Goal: Information Seeking & Learning: Learn about a topic

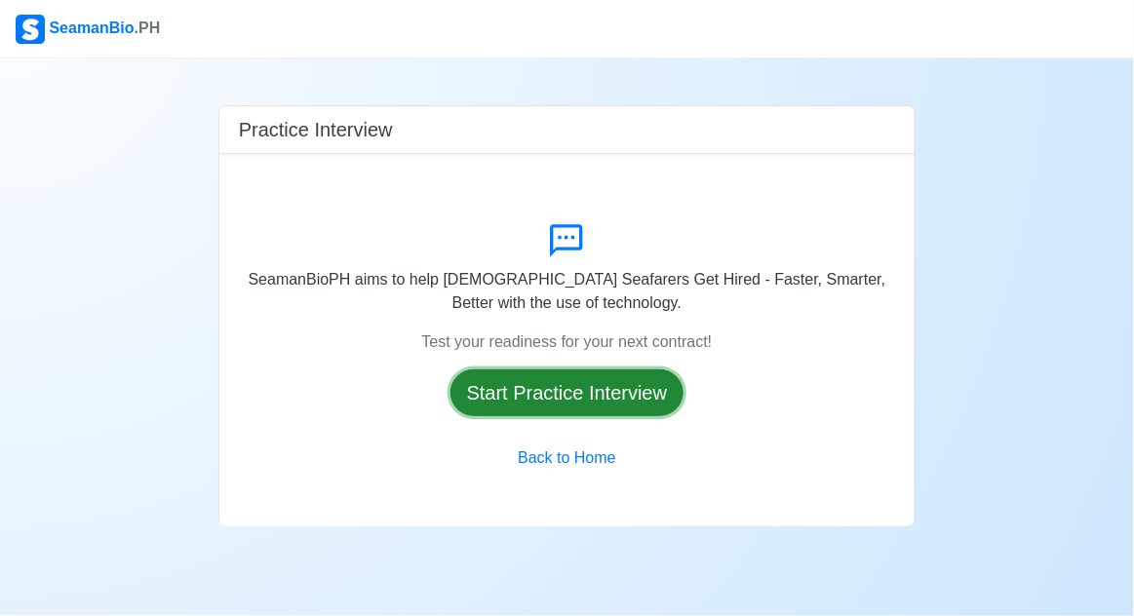
click at [503, 415] on button "Start Practice Interview" at bounding box center [568, 393] width 234 height 47
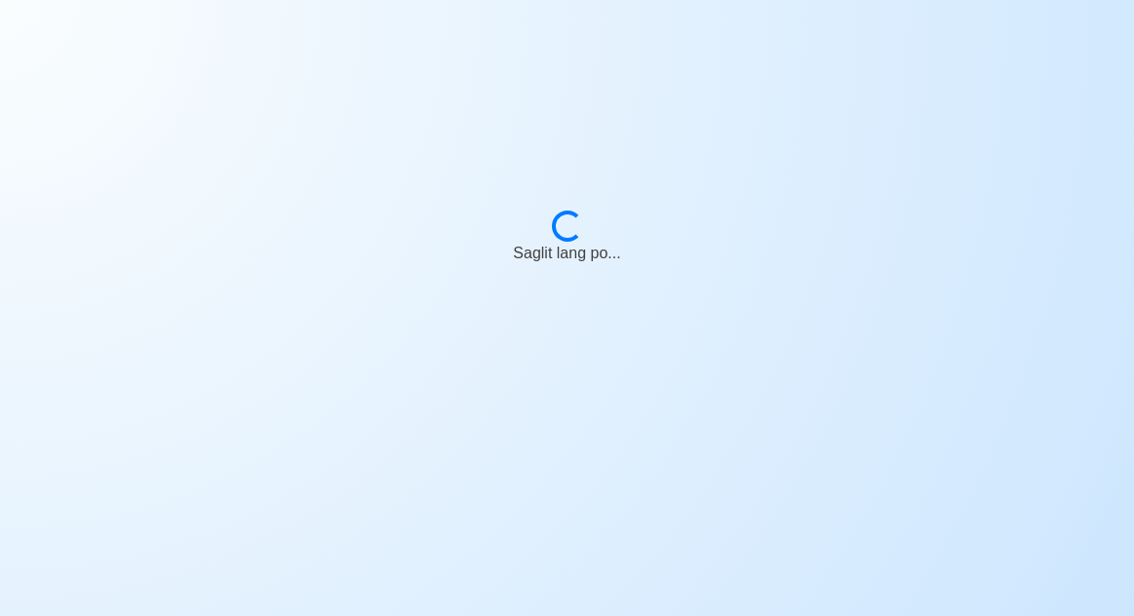
scroll to position [94, 0]
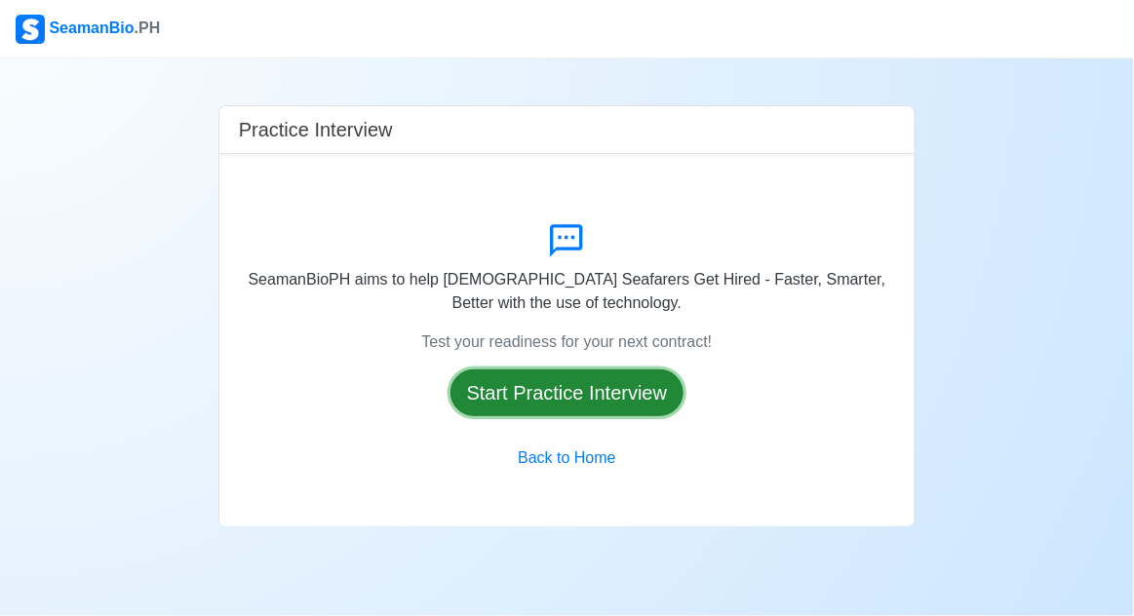
click at [492, 370] on button "Start Practice Interview" at bounding box center [568, 393] width 234 height 47
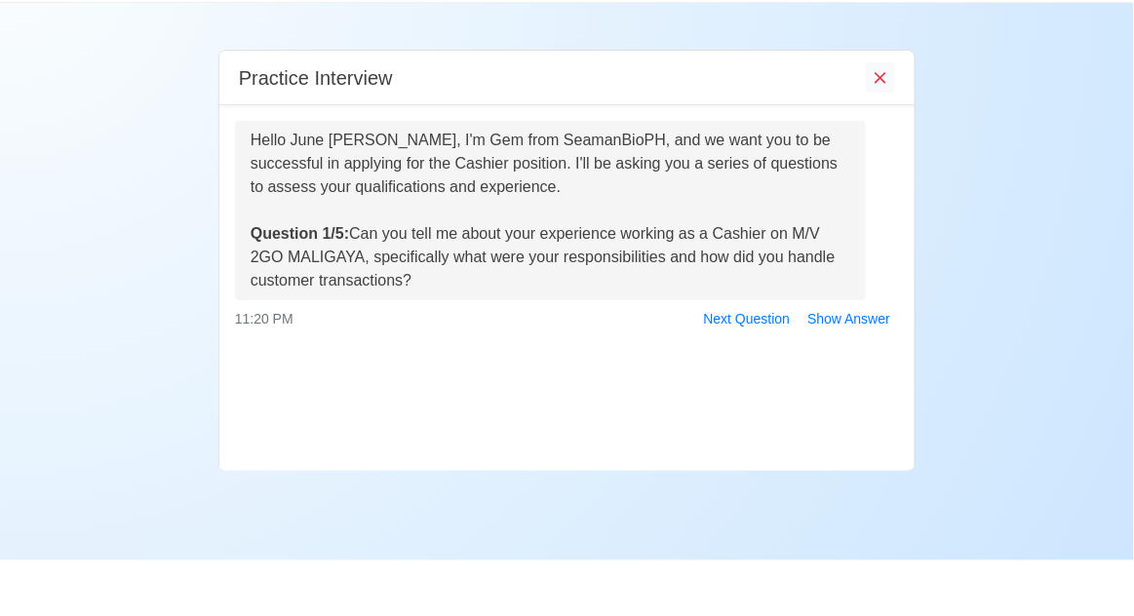
click at [874, 360] on button "Show Answer" at bounding box center [849, 375] width 100 height 30
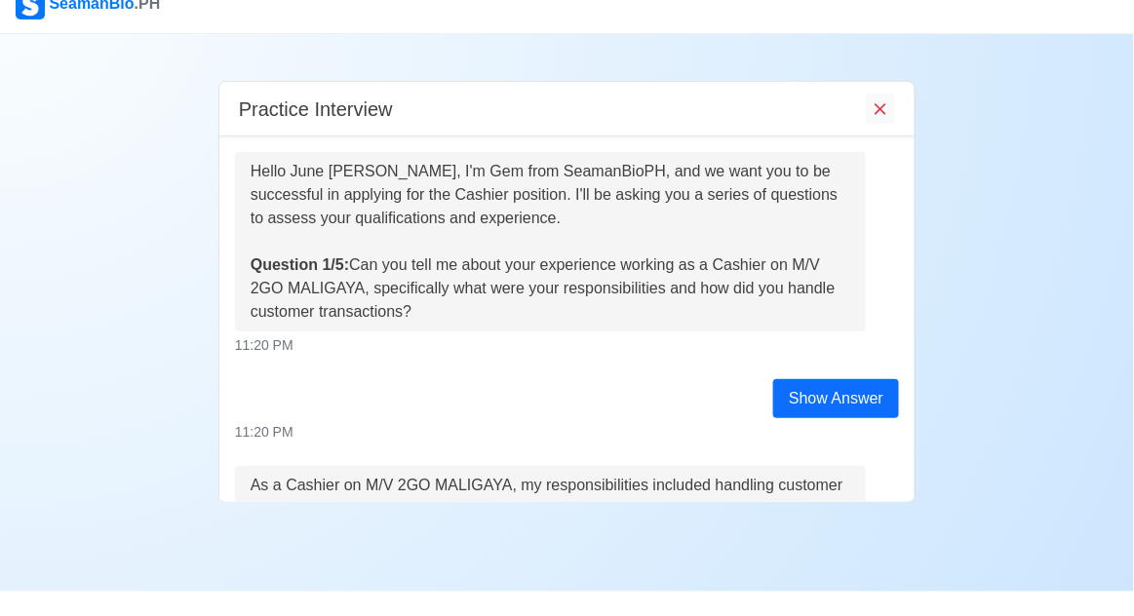
scroll to position [237, 0]
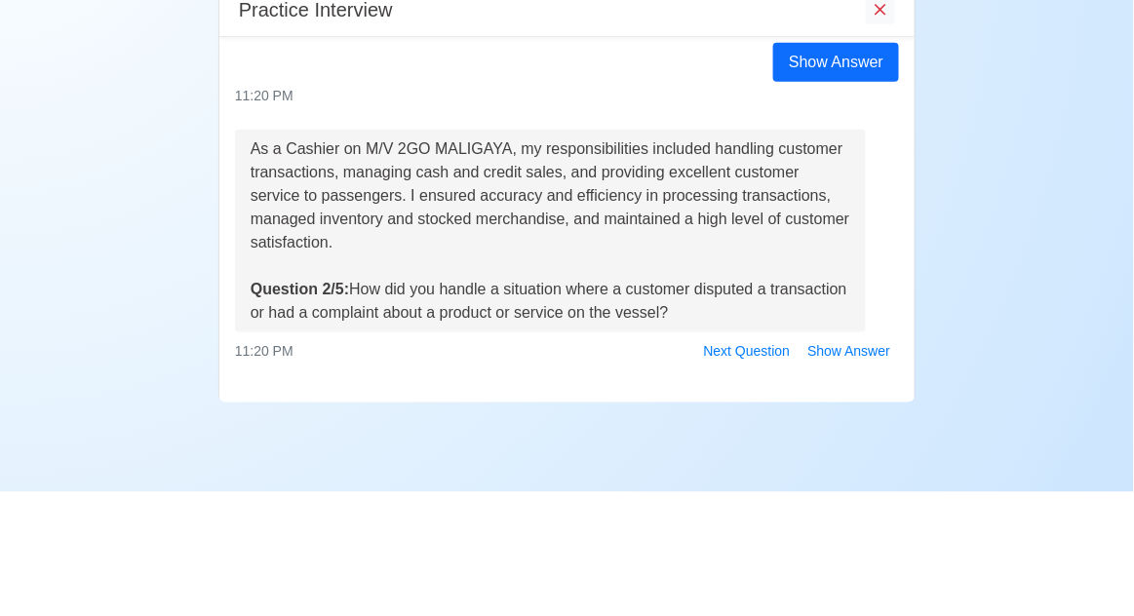
click at [1049, 264] on div "Practice Interview Hello June Alyssa M. Taglorin, I'm Gem from SeamanBioPH, and…" at bounding box center [567, 293] width 1134 height 468
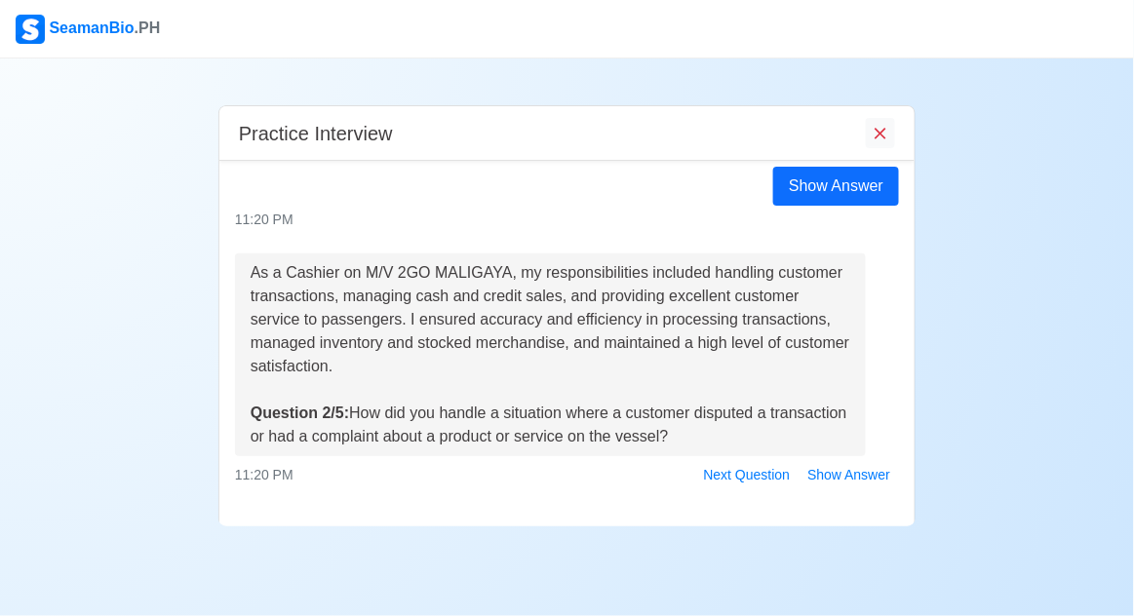
scroll to position [0, 0]
click at [744, 477] on button "Next Question" at bounding box center [747, 475] width 104 height 30
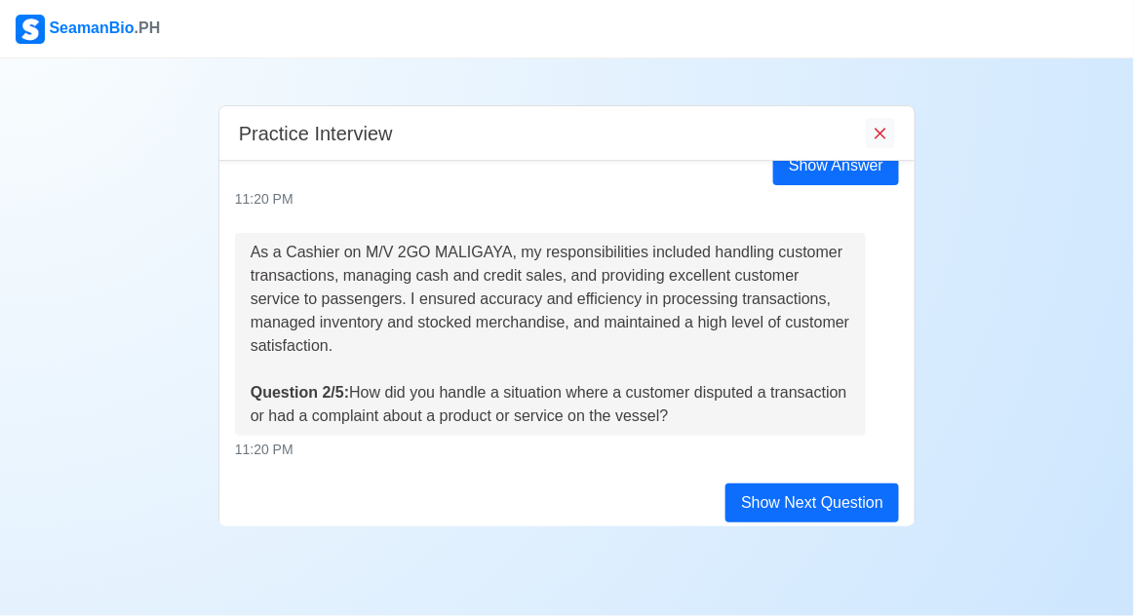
scroll to position [378, 0]
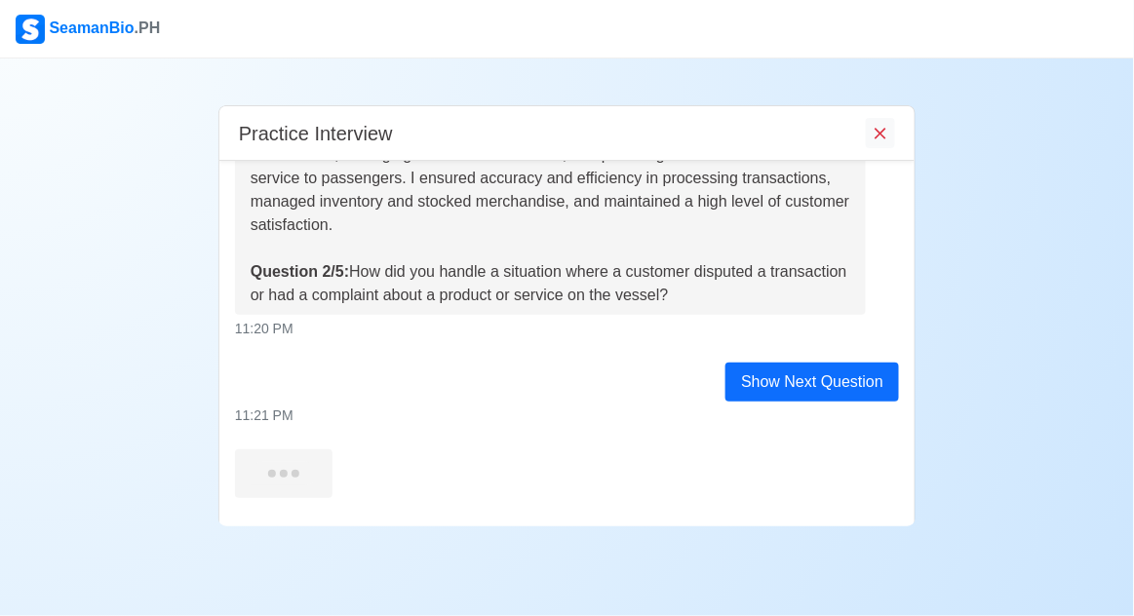
click at [804, 268] on div "As a Cashier on M/V 2GO MALIGAYA, my responsibilities included handling custome…" at bounding box center [551, 213] width 600 height 187
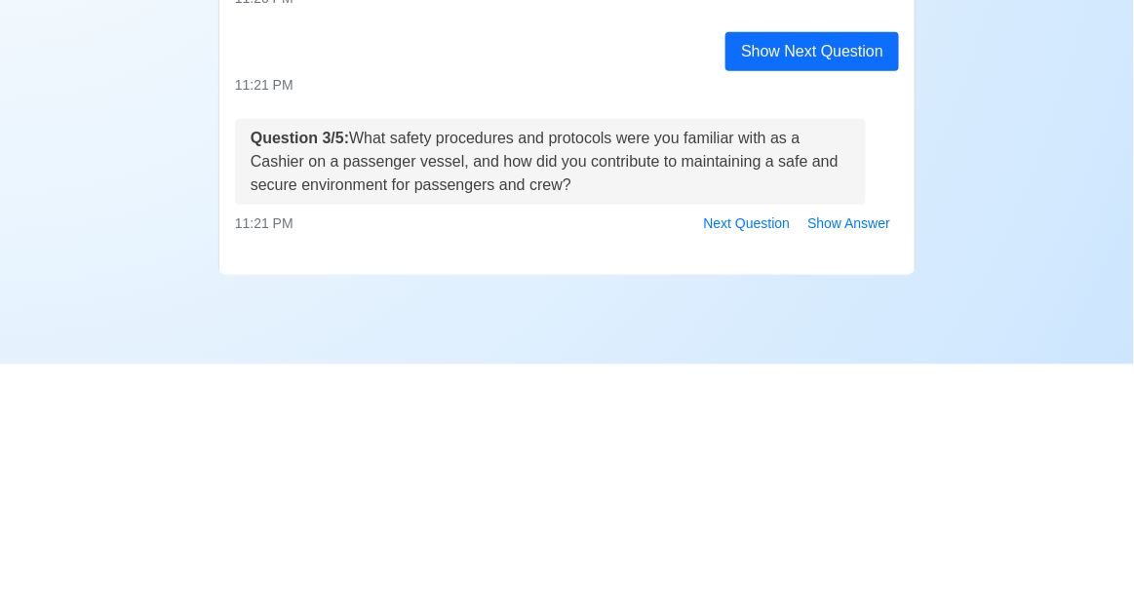
scroll to position [94, 0]
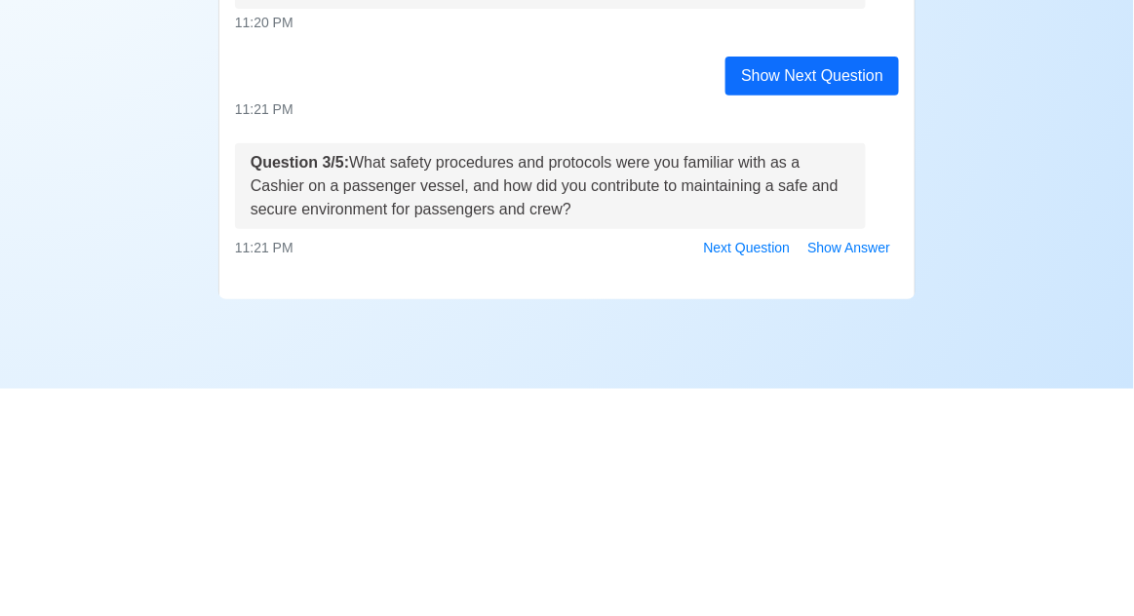
click at [1036, 399] on div "Practice Interview Hello June Alyssa M. Taglorin, I'm Gem from SeamanBioPH, and…" at bounding box center [567, 293] width 1134 height 468
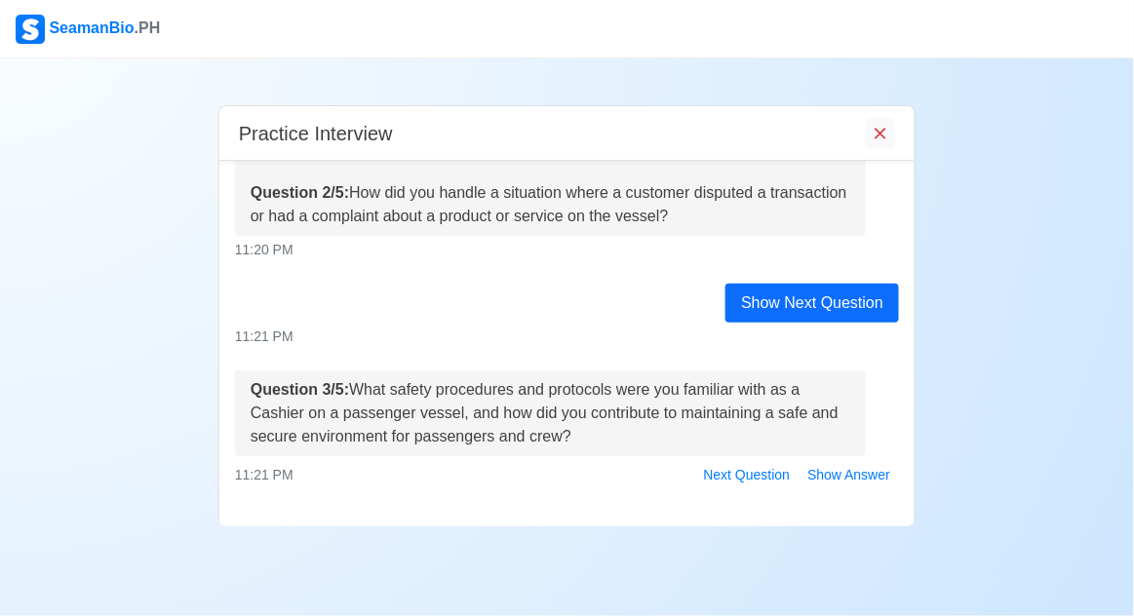
scroll to position [13, 0]
click at [661, 205] on div "As a Cashier on M/V 2GO MALIGAYA, my responsibilities included handling custome…" at bounding box center [551, 134] width 600 height 187
click at [866, 460] on button "Show Answer" at bounding box center [849, 475] width 100 height 30
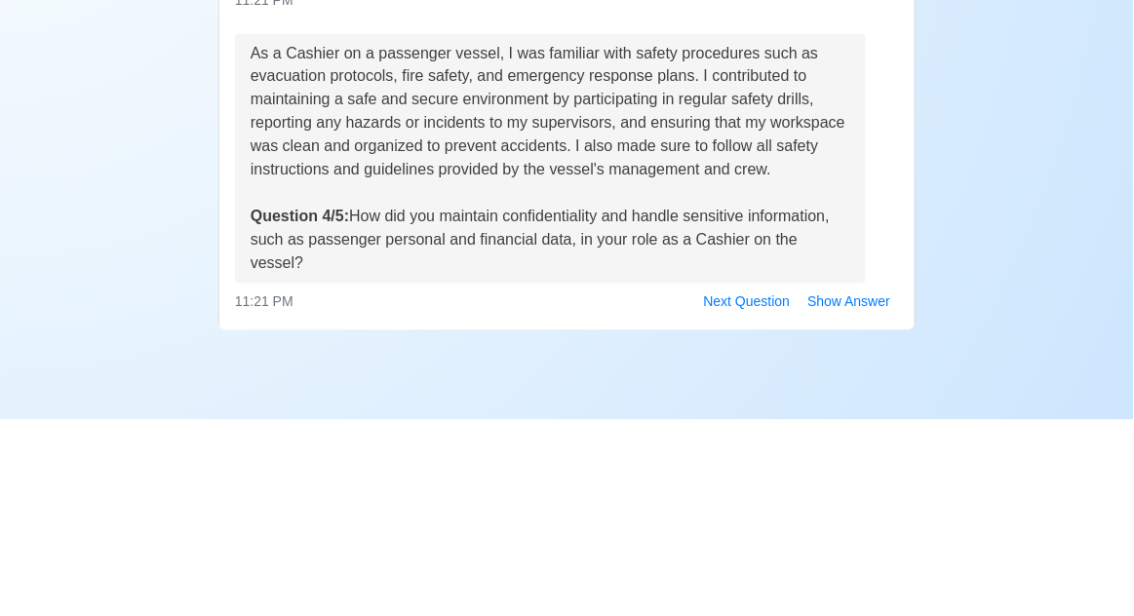
scroll to position [94, 0]
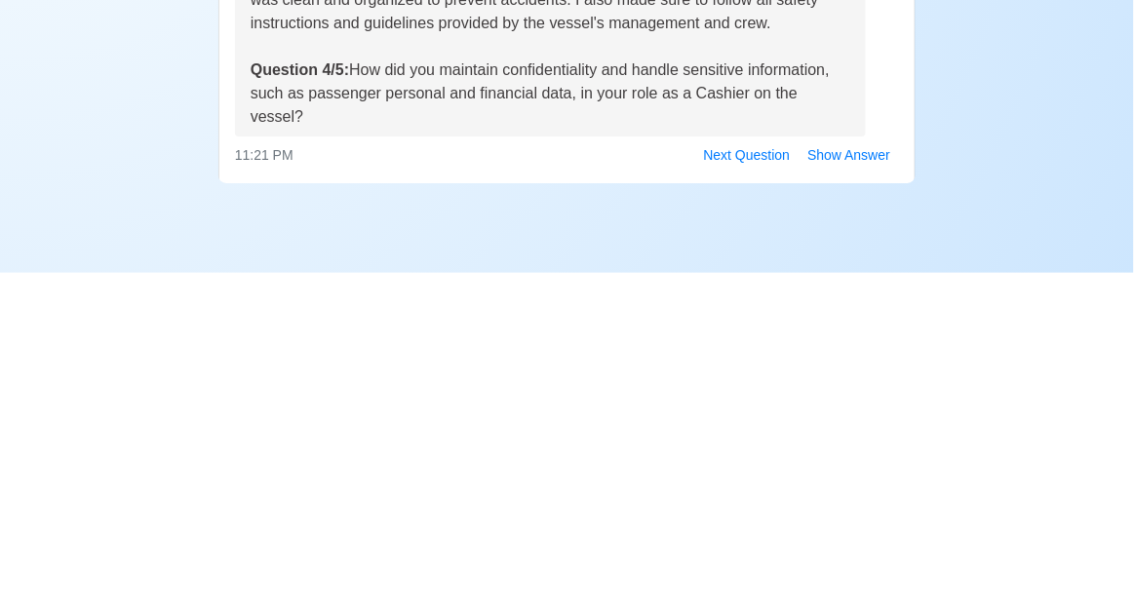
click at [1036, 486] on div "Practice Interview Hello June Alyssa M. Taglorin, I'm Gem from SeamanBioPH, and…" at bounding box center [567, 293] width 1134 height 468
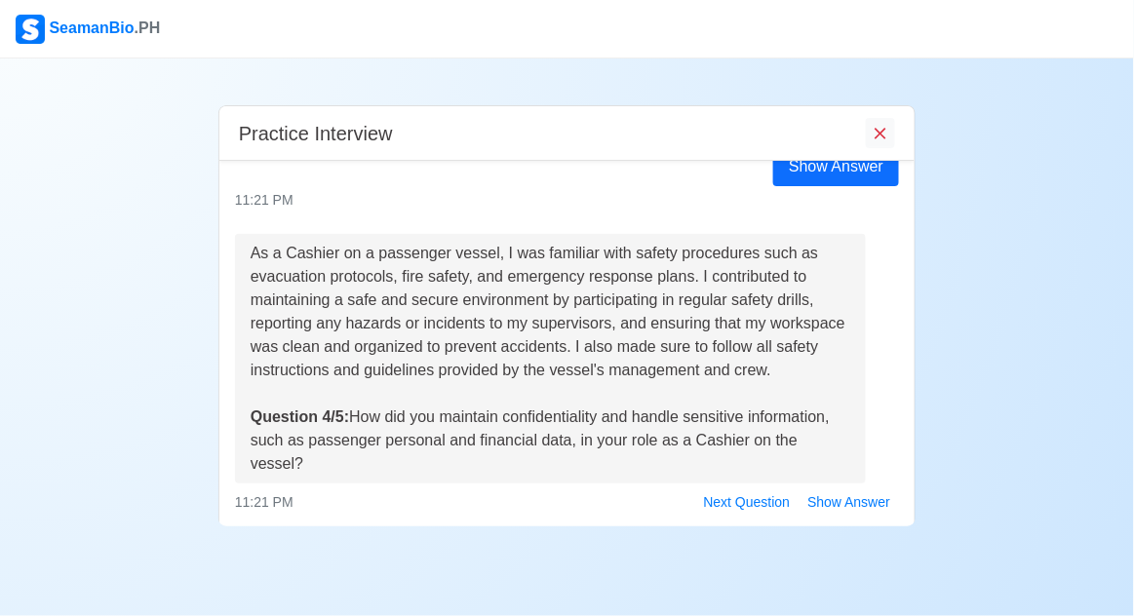
scroll to position [811, 0]
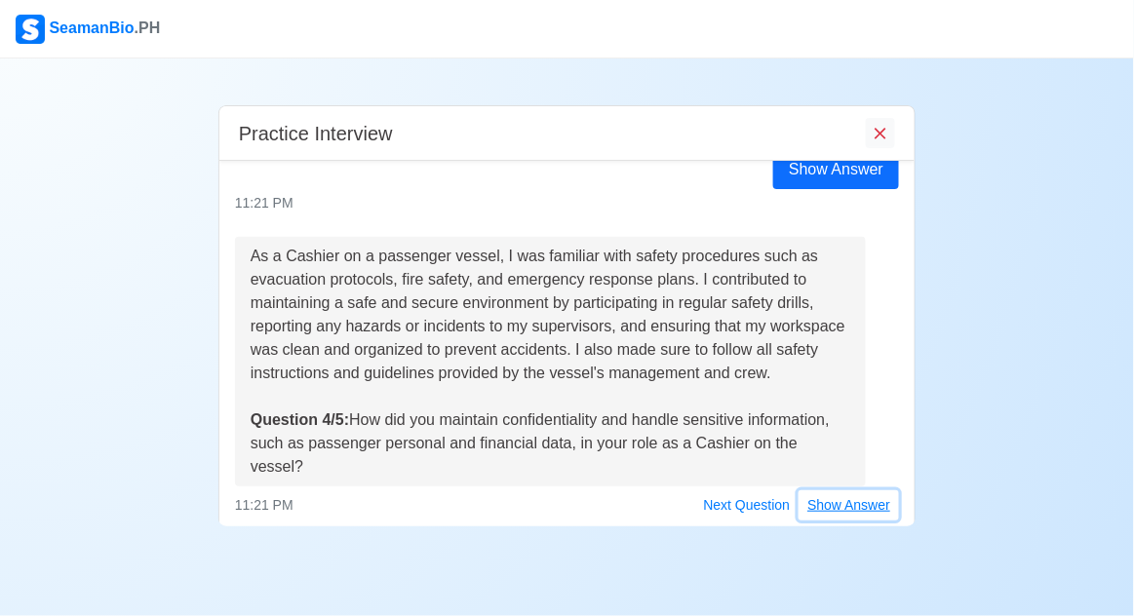
click at [847, 490] on button "Show Answer" at bounding box center [849, 505] width 100 height 30
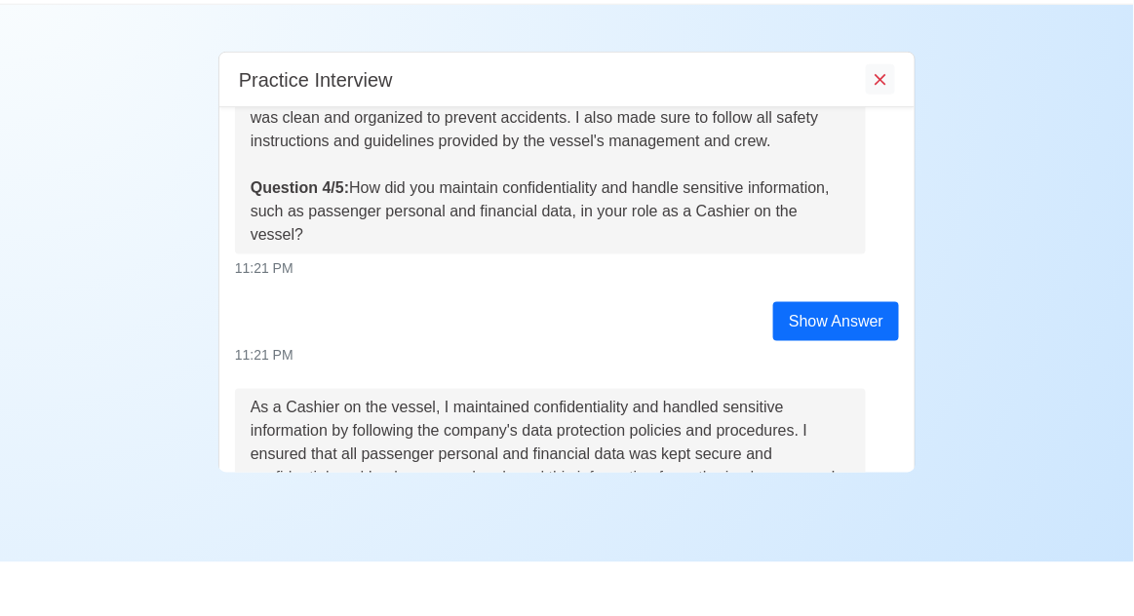
scroll to position [94, 0]
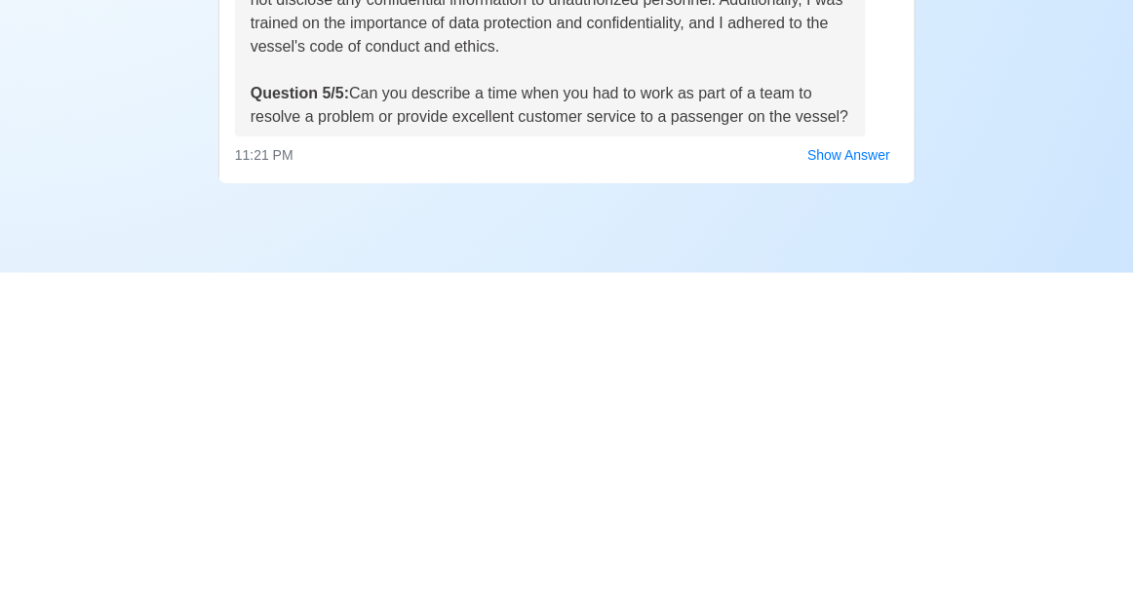
click at [991, 506] on div "Practice Interview Hello June Alyssa M. Taglorin, I'm Gem from SeamanBioPH, and…" at bounding box center [567, 293] width 1134 height 468
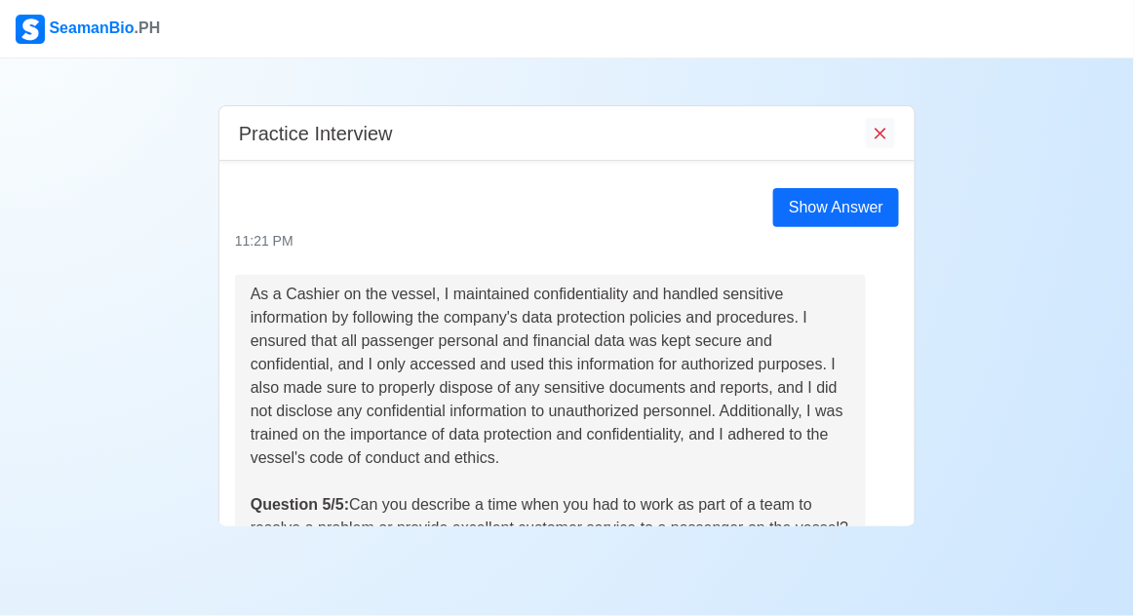
scroll to position [1157, 0]
click at [858, 553] on button "Show Answer" at bounding box center [849, 568] width 100 height 30
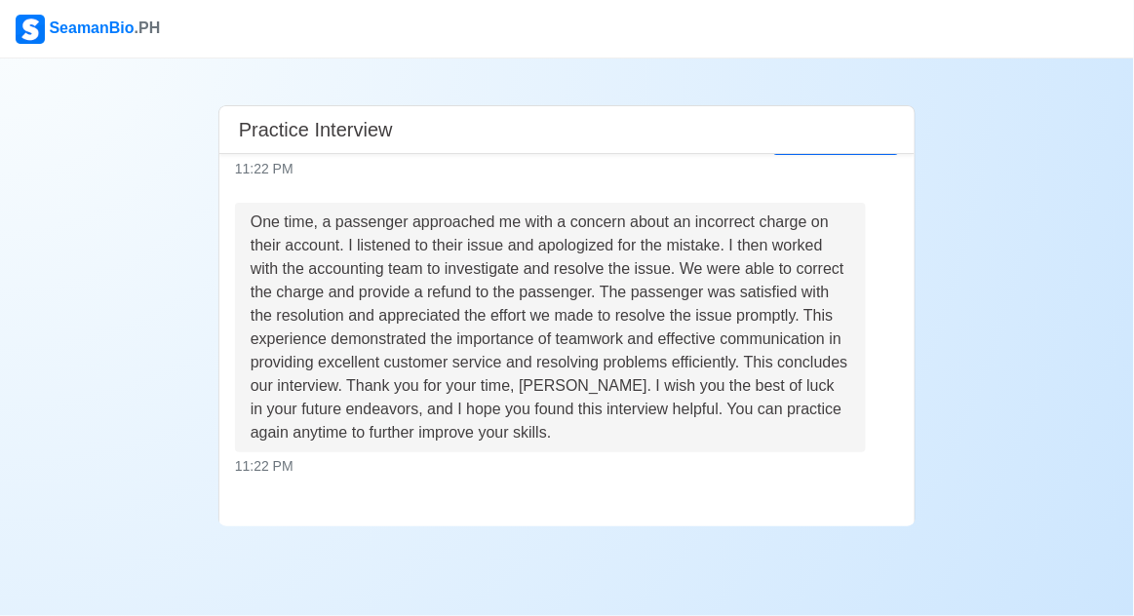
scroll to position [1674, 0]
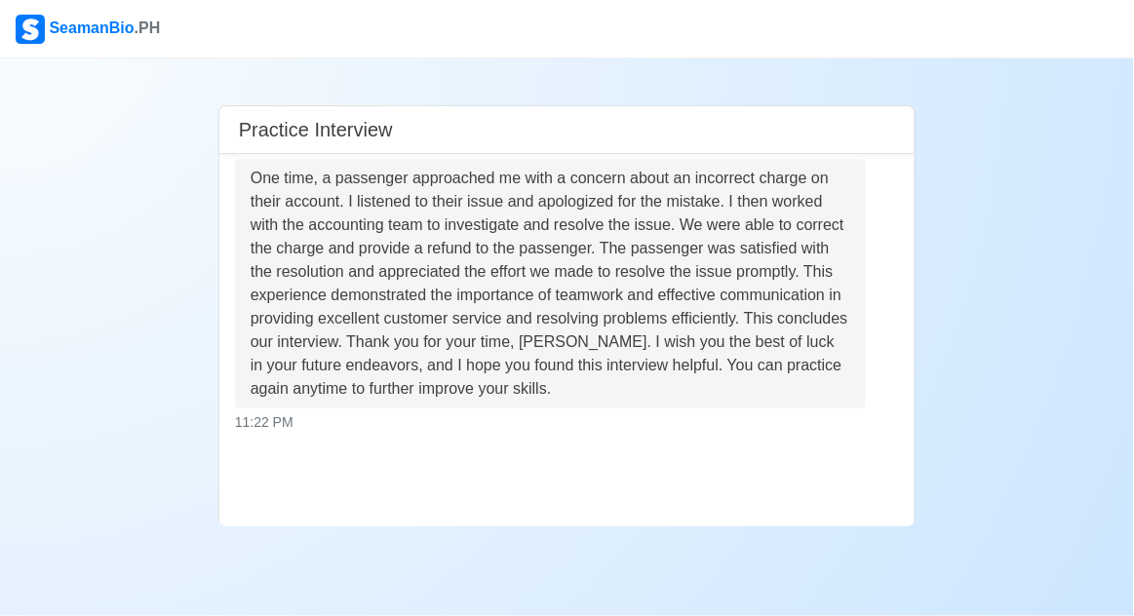
click at [653, 593] on button "Continue" at bounding box center [567, 586] width 258 height 37
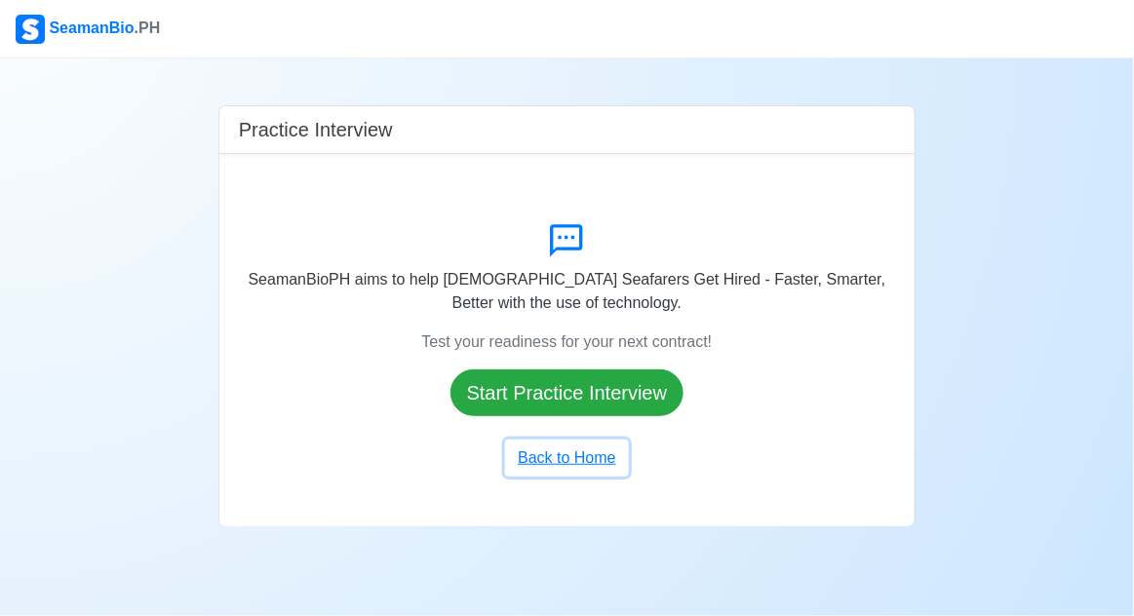
click at [593, 477] on button "Back to Home" at bounding box center [566, 458] width 123 height 37
